Goal: Task Accomplishment & Management: Manage account settings

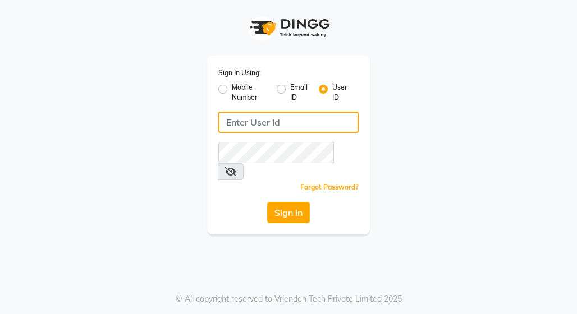
click at [330, 120] on input "Username" at bounding box center [288, 122] width 140 height 21
type input "Unityofbeauty"
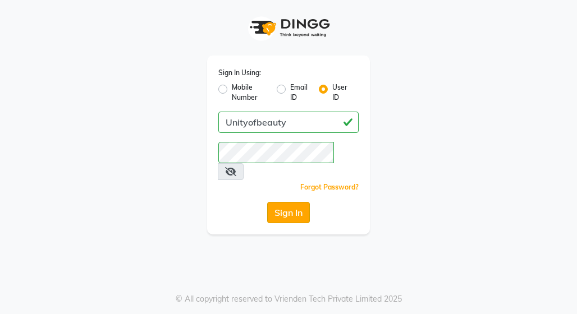
click at [298, 202] on button "Sign In" at bounding box center [288, 212] width 43 height 21
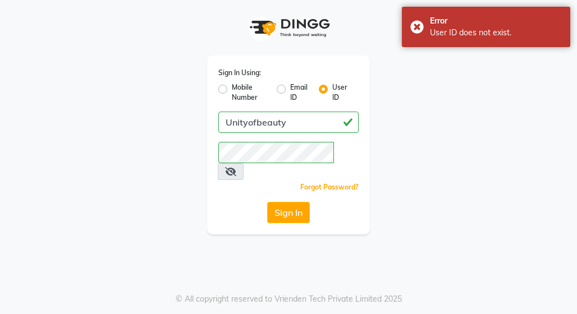
click at [236, 167] on icon at bounding box center [230, 171] width 11 height 9
click at [288, 202] on button "Sign In" at bounding box center [288, 212] width 43 height 21
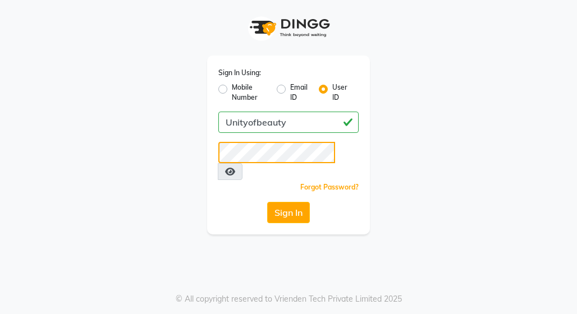
scroll to position [0, 1]
click at [267, 202] on button "Sign In" at bounding box center [288, 212] width 43 height 21
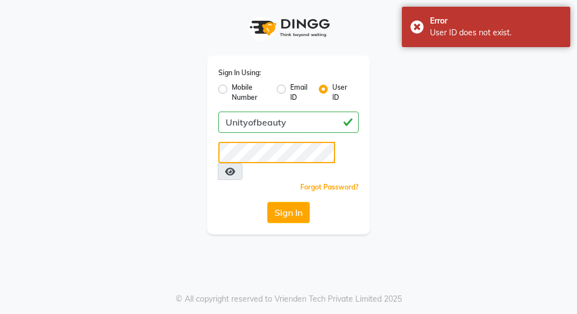
scroll to position [0, 0]
click at [267, 202] on button "Sign In" at bounding box center [288, 212] width 43 height 21
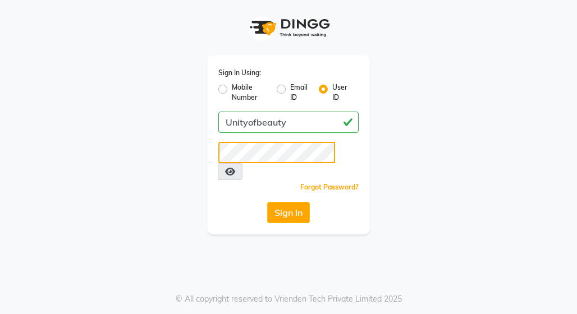
click at [267, 202] on button "Sign In" at bounding box center [288, 212] width 43 height 21
